Goal: Task Accomplishment & Management: Manage account settings

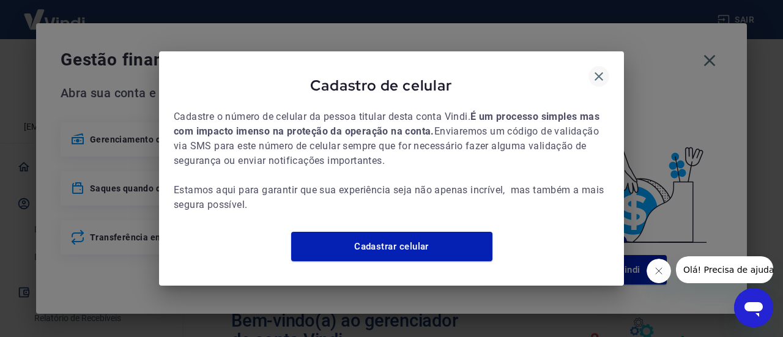
click at [605, 73] on icon "button" at bounding box center [598, 76] width 15 height 15
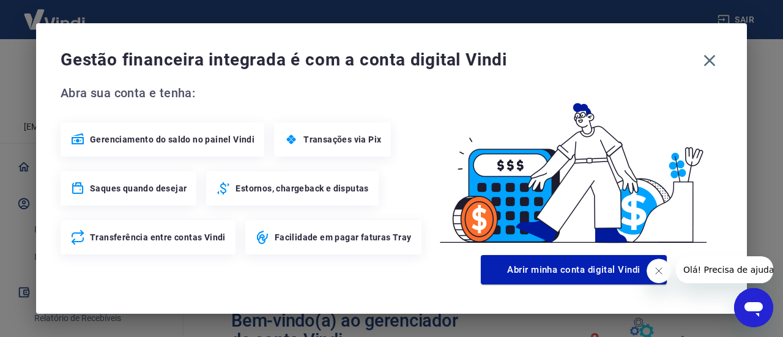
click at [654, 273] on icon "Fechar mensagem da empresa" at bounding box center [658, 271] width 10 height 10
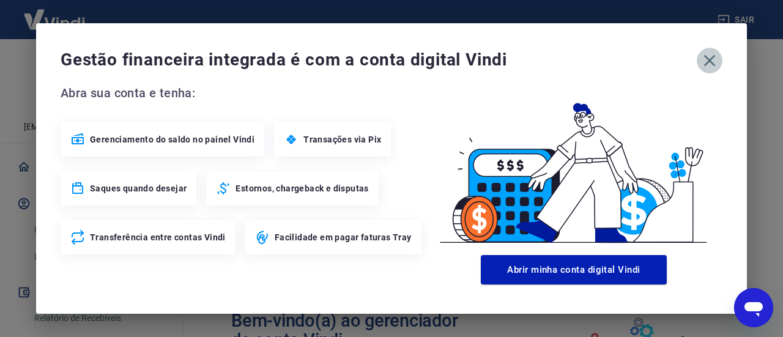
click at [709, 57] on icon "button" at bounding box center [709, 61] width 20 height 20
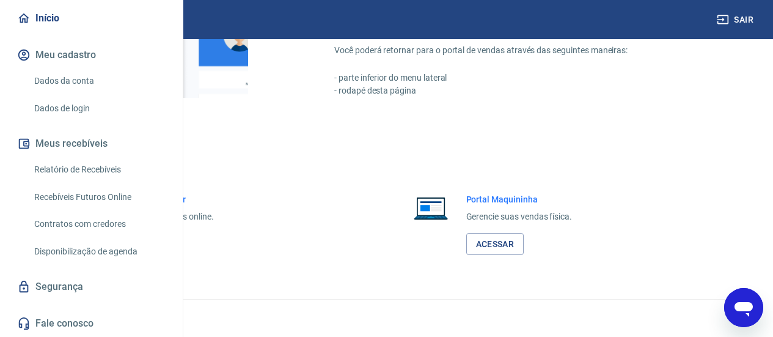
scroll to position [122, 0]
click at [111, 182] on link "Relatório de Recebíveis" at bounding box center [98, 169] width 139 height 25
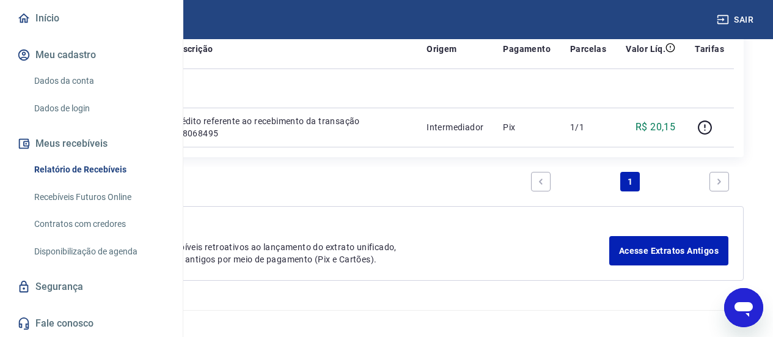
scroll to position [215, 0]
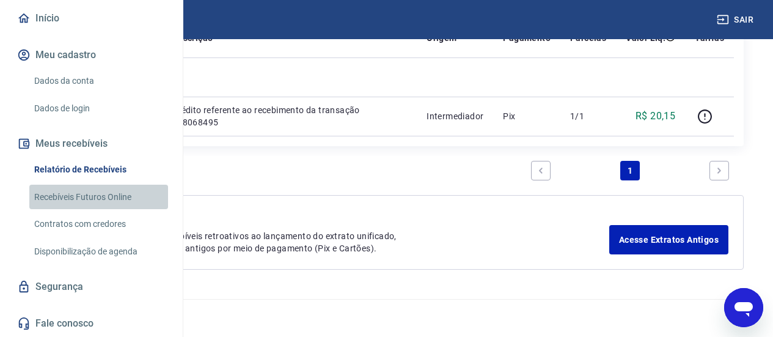
click at [115, 206] on link "Recebíveis Futuros Online" at bounding box center [98, 197] width 139 height 25
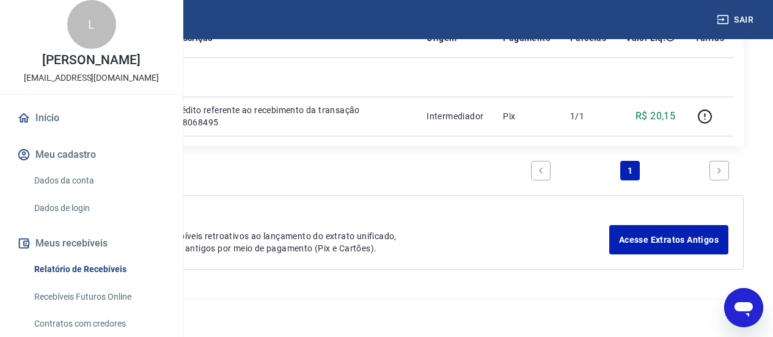
scroll to position [0, 0]
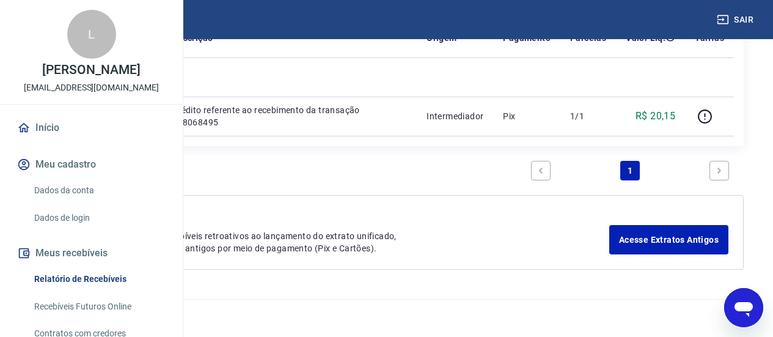
click at [757, 320] on div "Abrir janela de mensagens" at bounding box center [744, 307] width 37 height 37
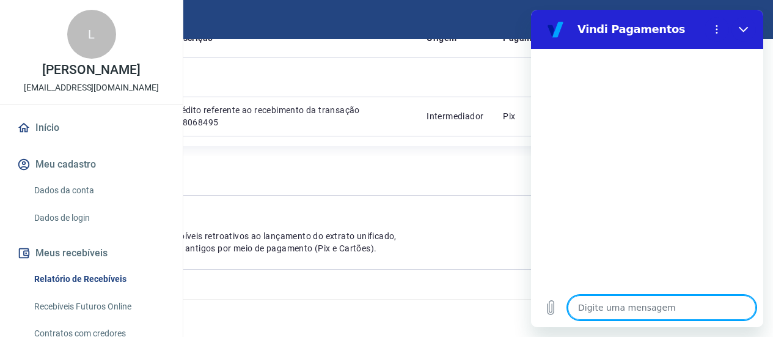
type textarea "t"
type textarea "x"
type textarea "ta"
type textarea "x"
type textarea "tax"
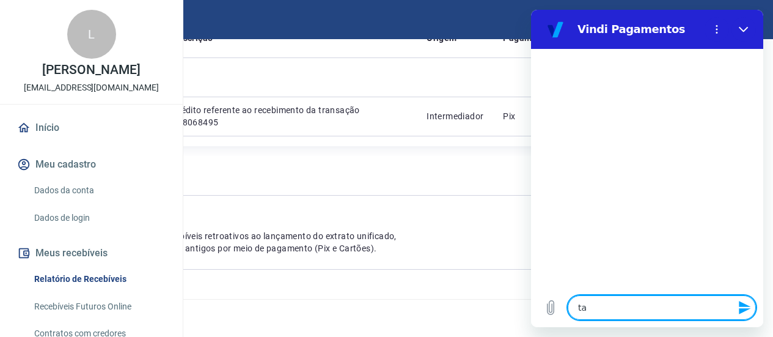
type textarea "x"
type textarea "taxa"
type textarea "x"
type textarea "taxas"
type textarea "x"
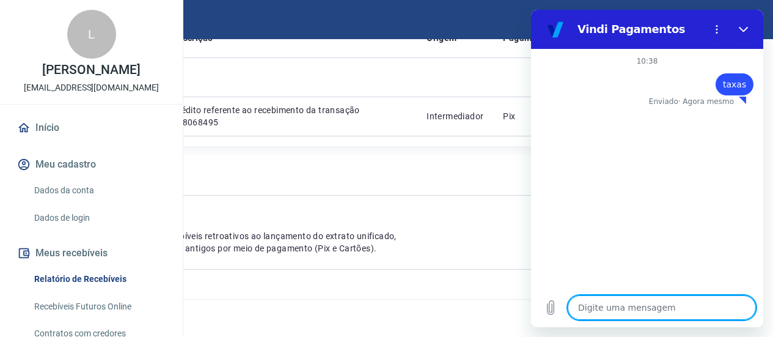
type textarea "x"
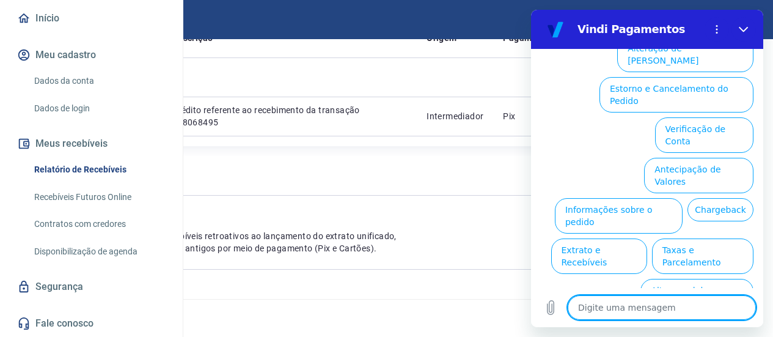
scroll to position [149, 0]
